Goal: Transaction & Acquisition: Download file/media

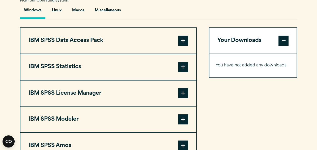
scroll to position [381, 0]
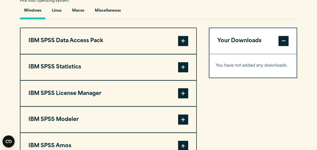
click at [182, 68] on span at bounding box center [183, 67] width 10 height 10
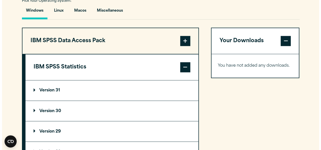
scroll to position [400, 0]
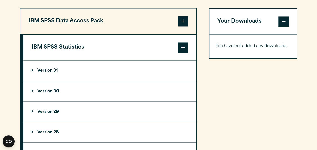
click at [60, 69] on summary "Version 31" at bounding box center [109, 70] width 173 height 20
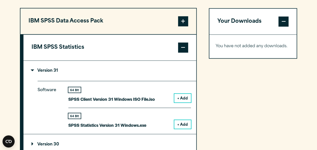
click at [181, 123] on button "+ Add" at bounding box center [182, 124] width 17 height 9
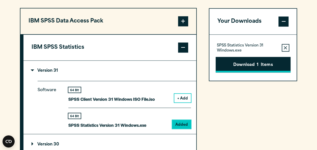
click at [260, 64] on button "Download 1 Items" at bounding box center [252, 65] width 75 height 16
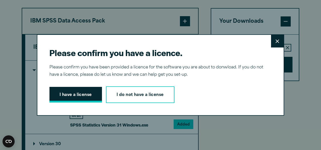
click at [74, 94] on button "I have a license" at bounding box center [75, 95] width 52 height 16
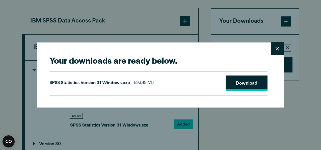
click at [250, 84] on link "Download" at bounding box center [246, 83] width 42 height 16
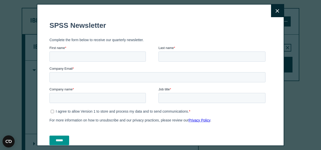
click at [141, 24] on h1 "SPSS Newsletter" at bounding box center [158, 25] width 218 height 8
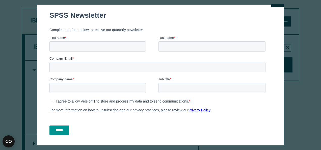
scroll to position [0, 0]
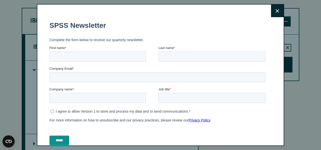
click at [275, 12] on icon at bounding box center [277, 11] width 4 height 4
